Goal: Obtain resource: Download file/media

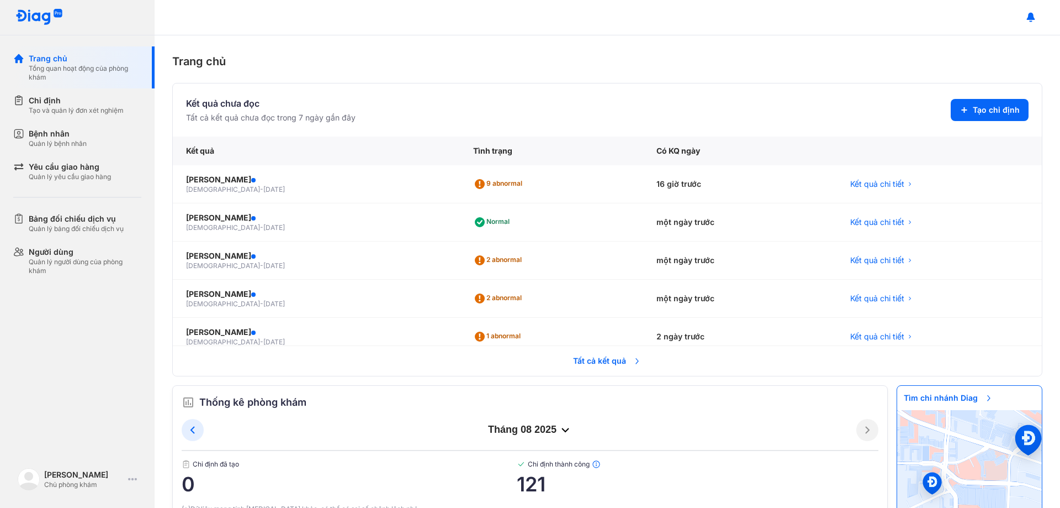
click at [598, 360] on span "Tất cả kết quả" at bounding box center [608, 360] width 82 height 24
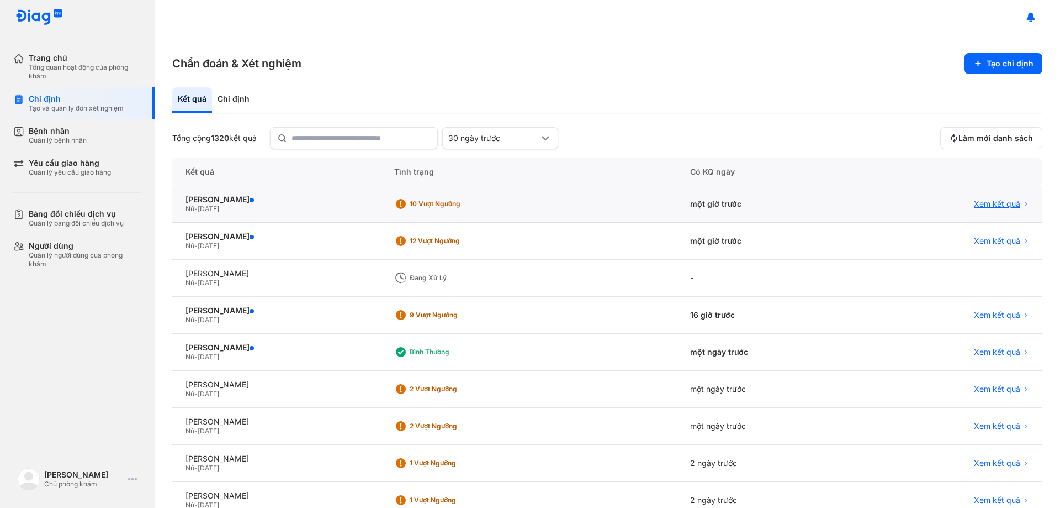
click at [981, 202] on span "Xem kết quả" at bounding box center [997, 204] width 46 height 10
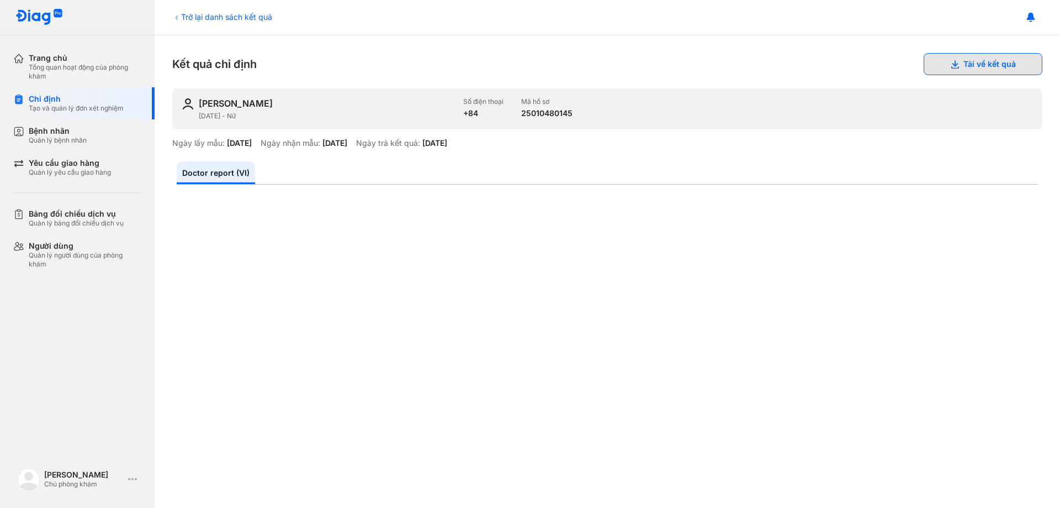
click at [933, 57] on button "Tải về kết quả" at bounding box center [983, 64] width 119 height 22
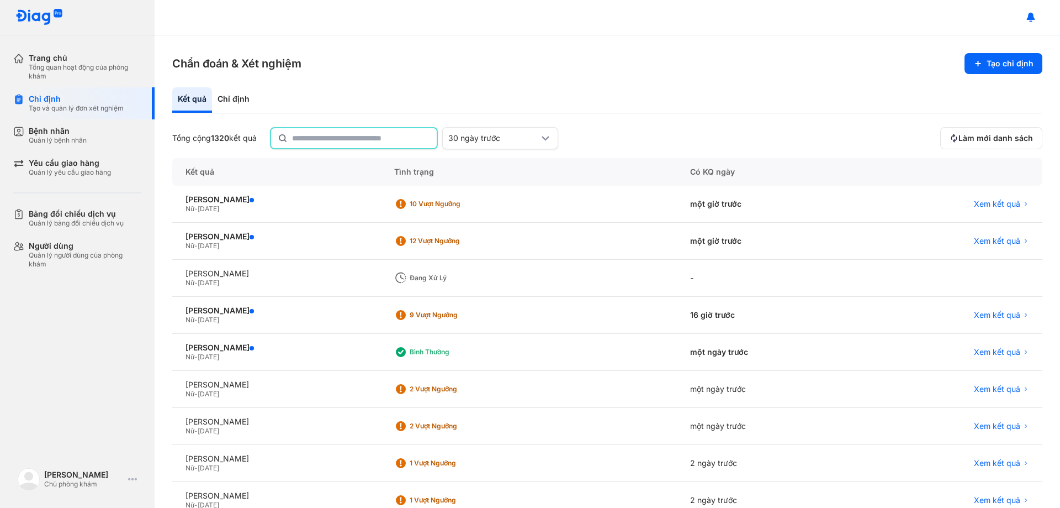
click at [331, 142] on input "text" at bounding box center [361, 138] width 138 height 20
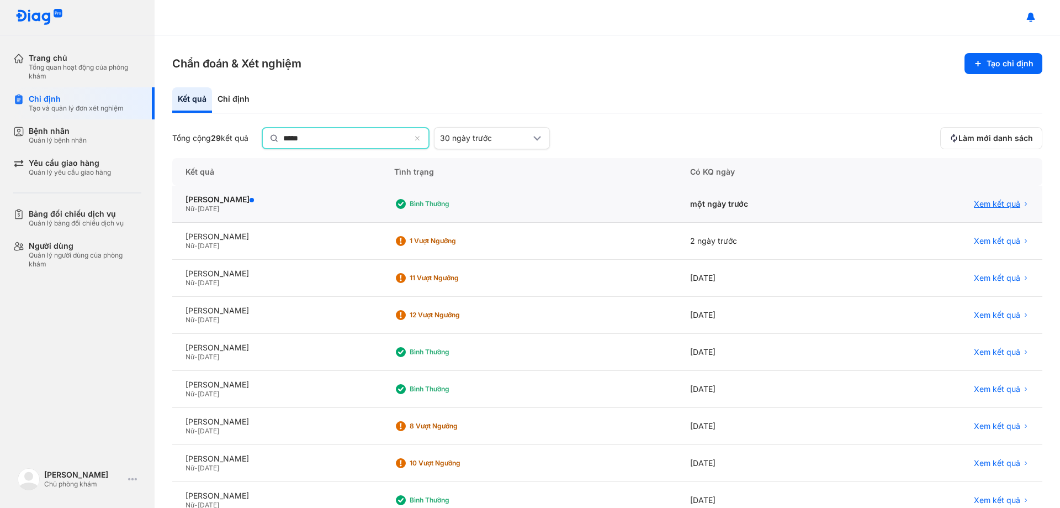
type input "*****"
click at [985, 202] on span "Xem kết quả" at bounding box center [997, 205] width 46 height 10
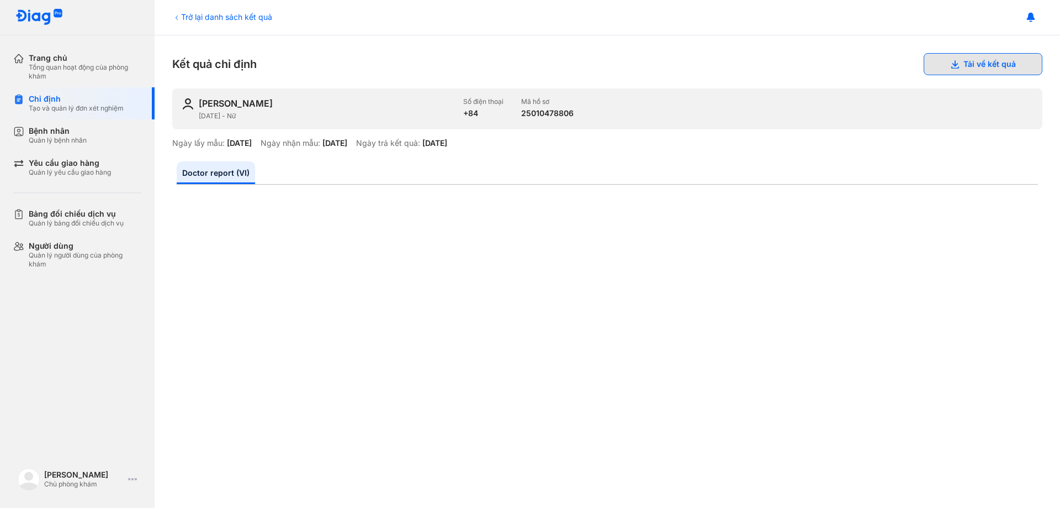
click at [931, 66] on button "Tải về kết quả" at bounding box center [983, 64] width 119 height 22
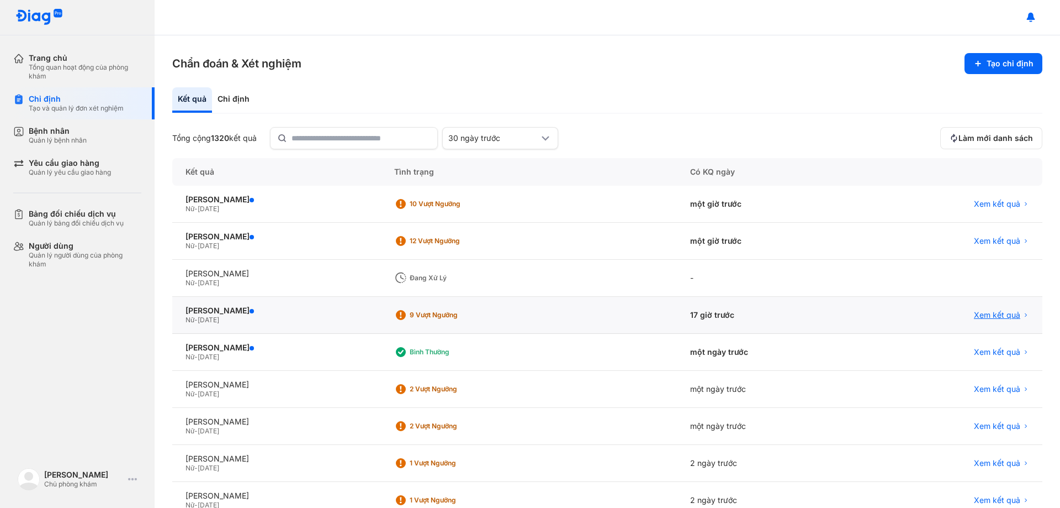
click at [977, 313] on span "Xem kết quả" at bounding box center [997, 315] width 46 height 10
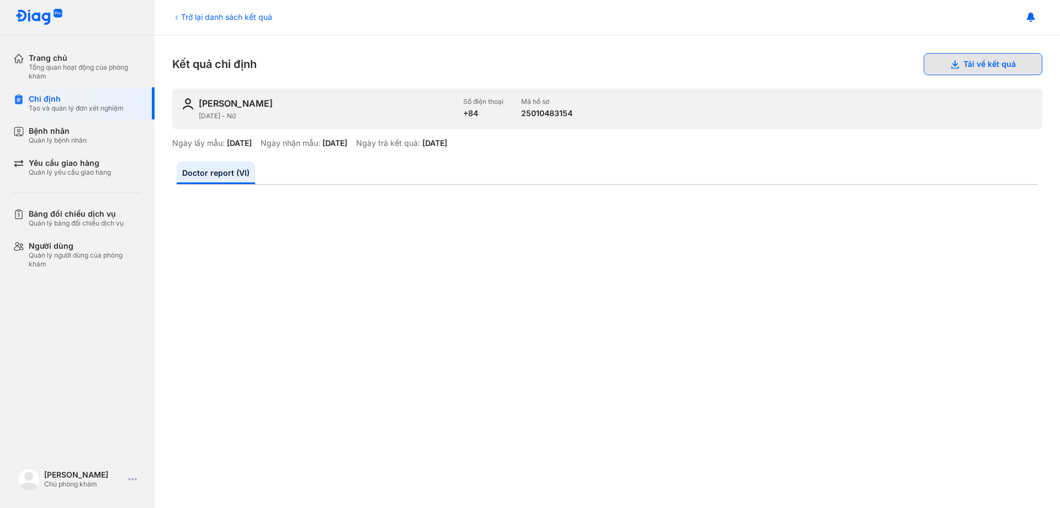
click at [957, 63] on button "Tải về kết quả" at bounding box center [983, 64] width 119 height 22
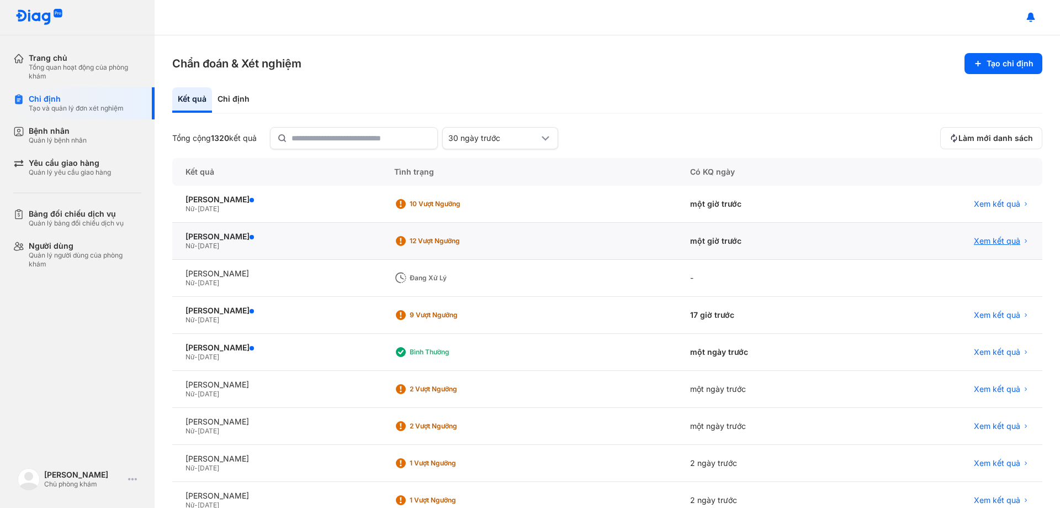
click at [992, 240] on span "Xem kết quả" at bounding box center [997, 241] width 46 height 10
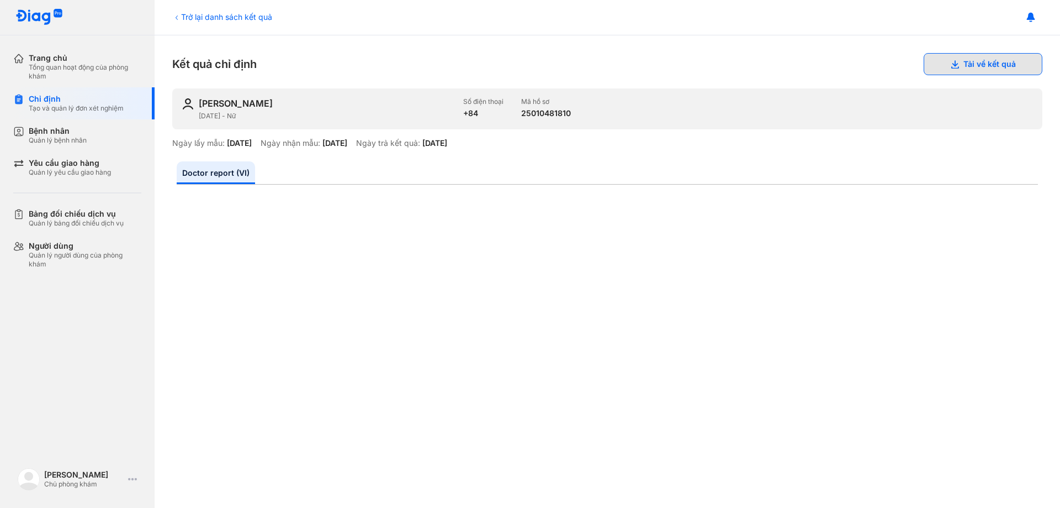
click at [963, 58] on button "Tải về kết quả" at bounding box center [983, 64] width 119 height 22
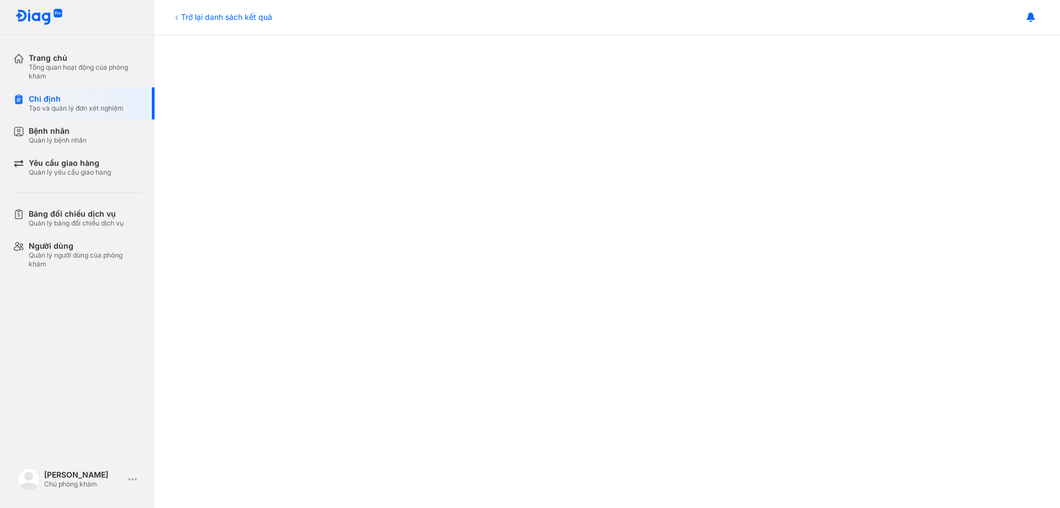
scroll to position [331, 0]
